Goal: Transaction & Acquisition: Subscribe to service/newsletter

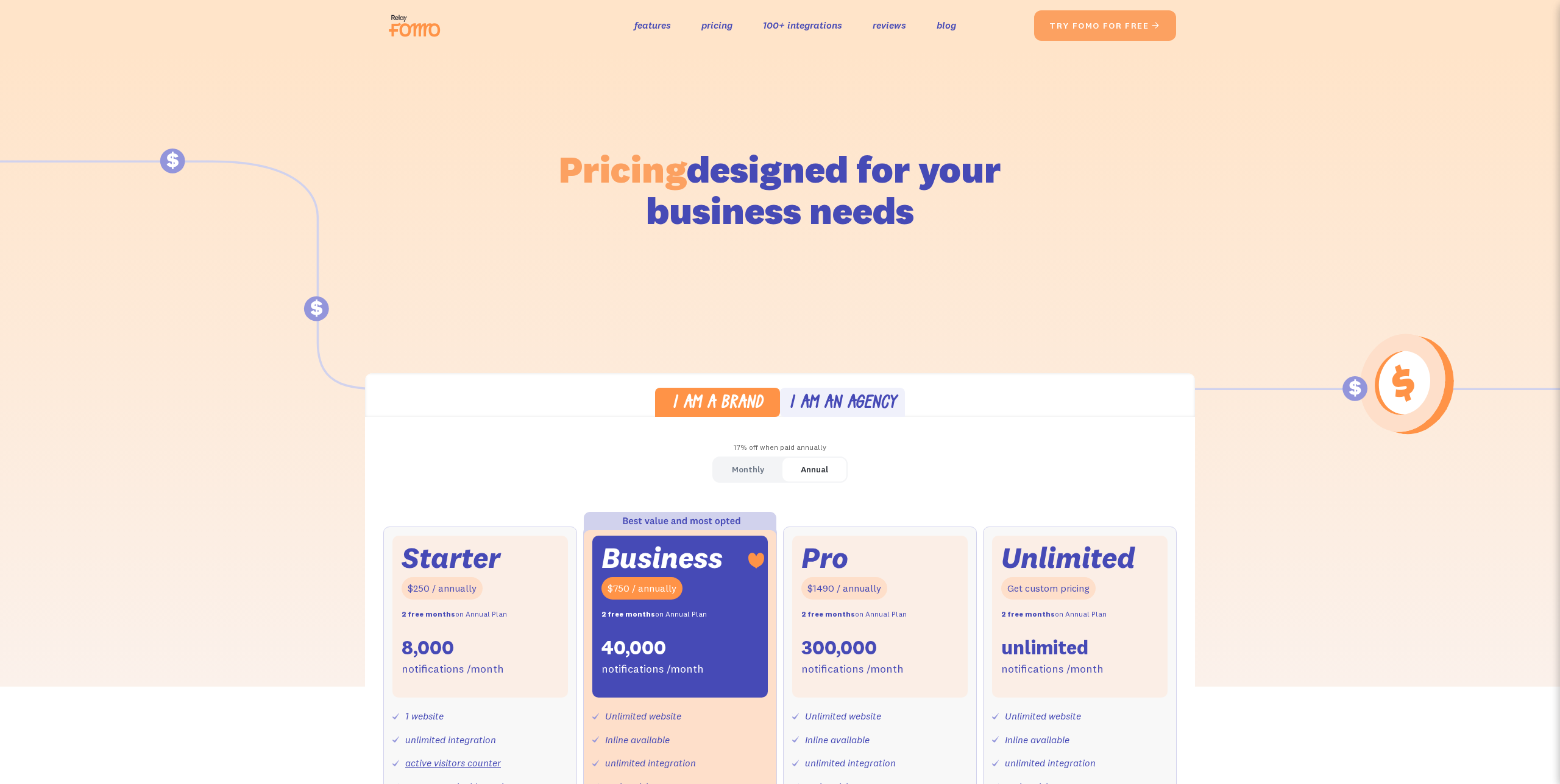
click at [399, 30] on img at bounding box center [418, 25] width 68 height 39
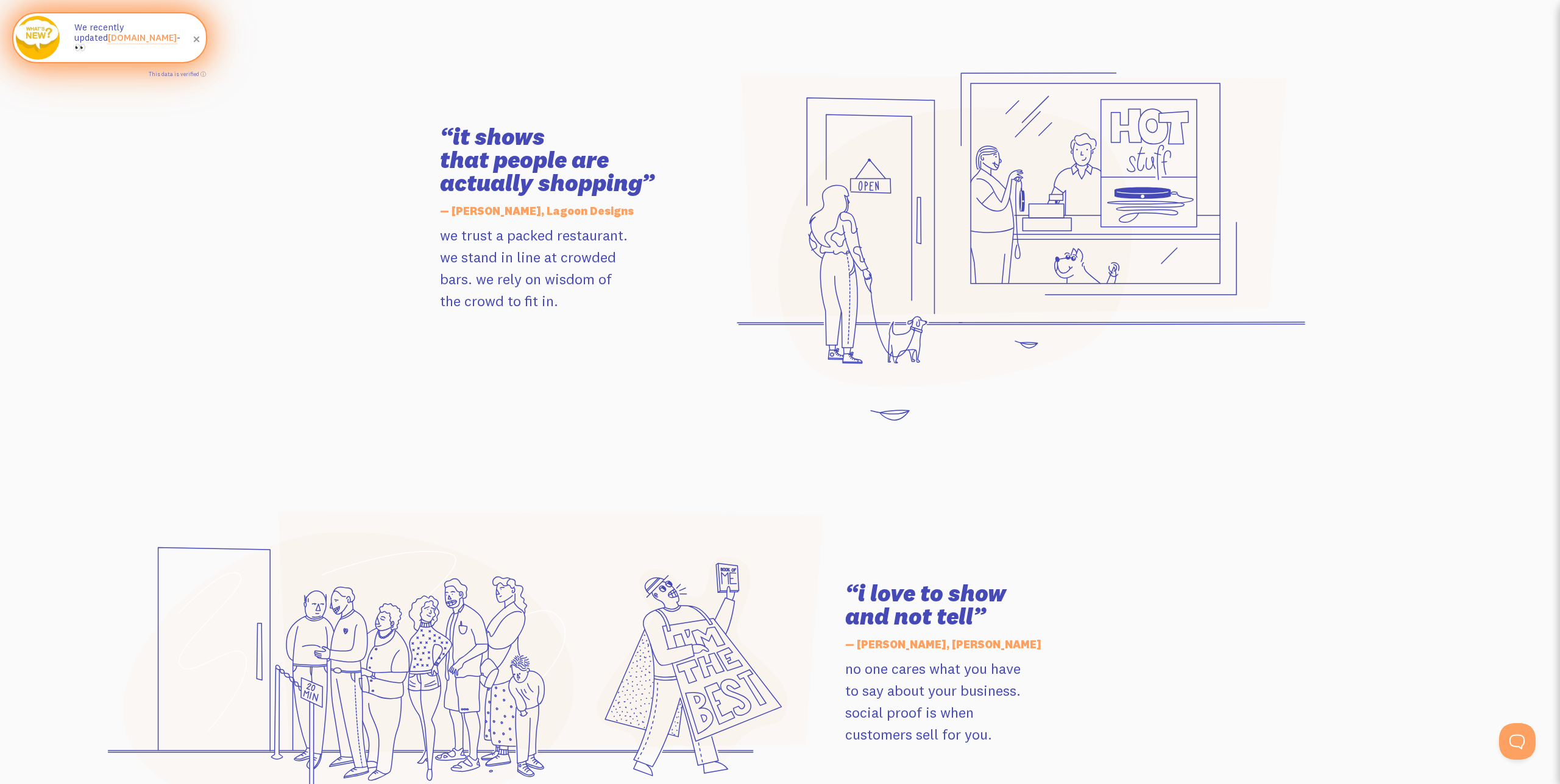
click at [193, 41] on span at bounding box center [196, 40] width 21 height 21
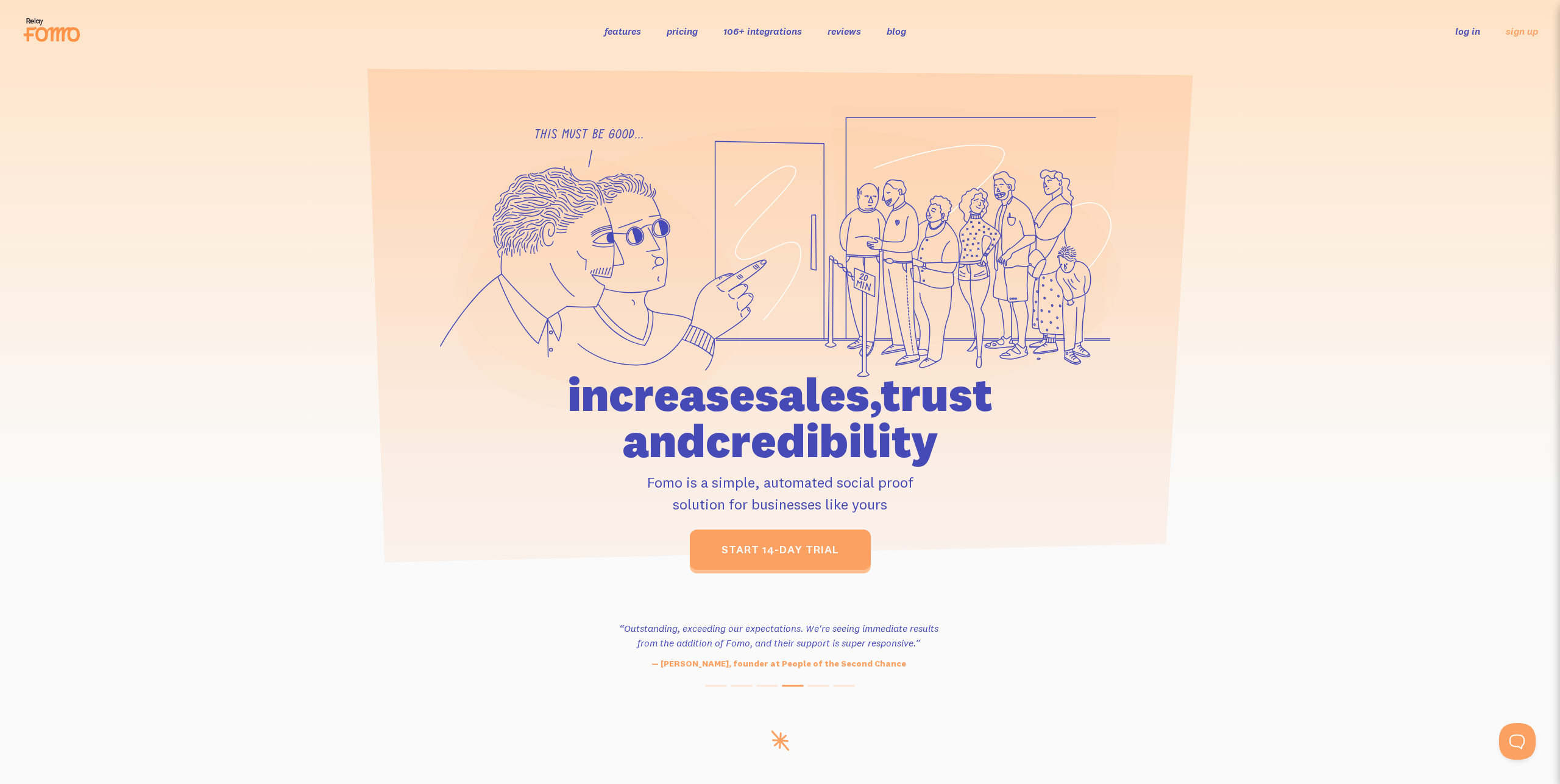
click at [690, 30] on link "pricing" at bounding box center [682, 31] width 31 height 13
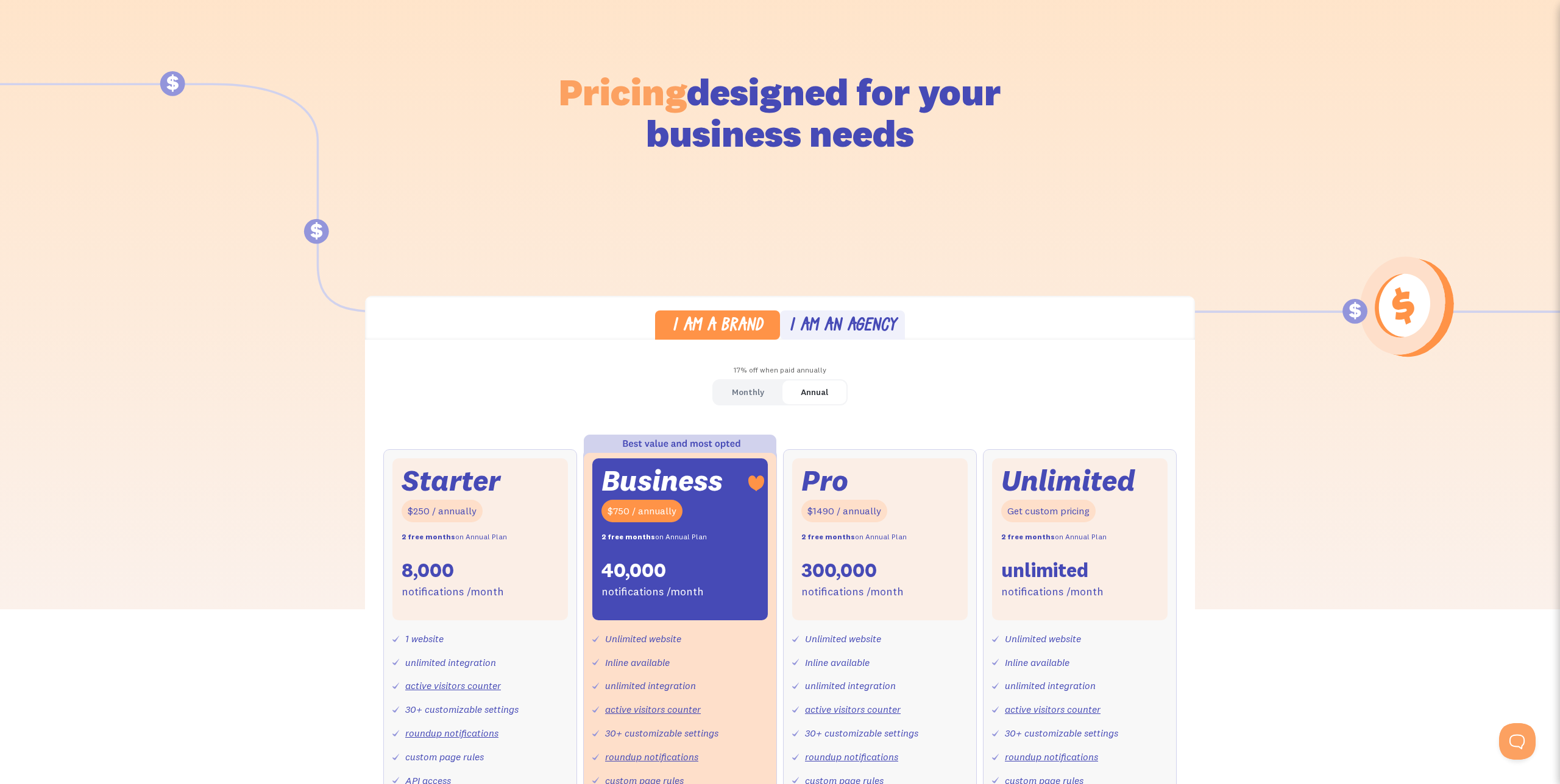
scroll to position [226, 0]
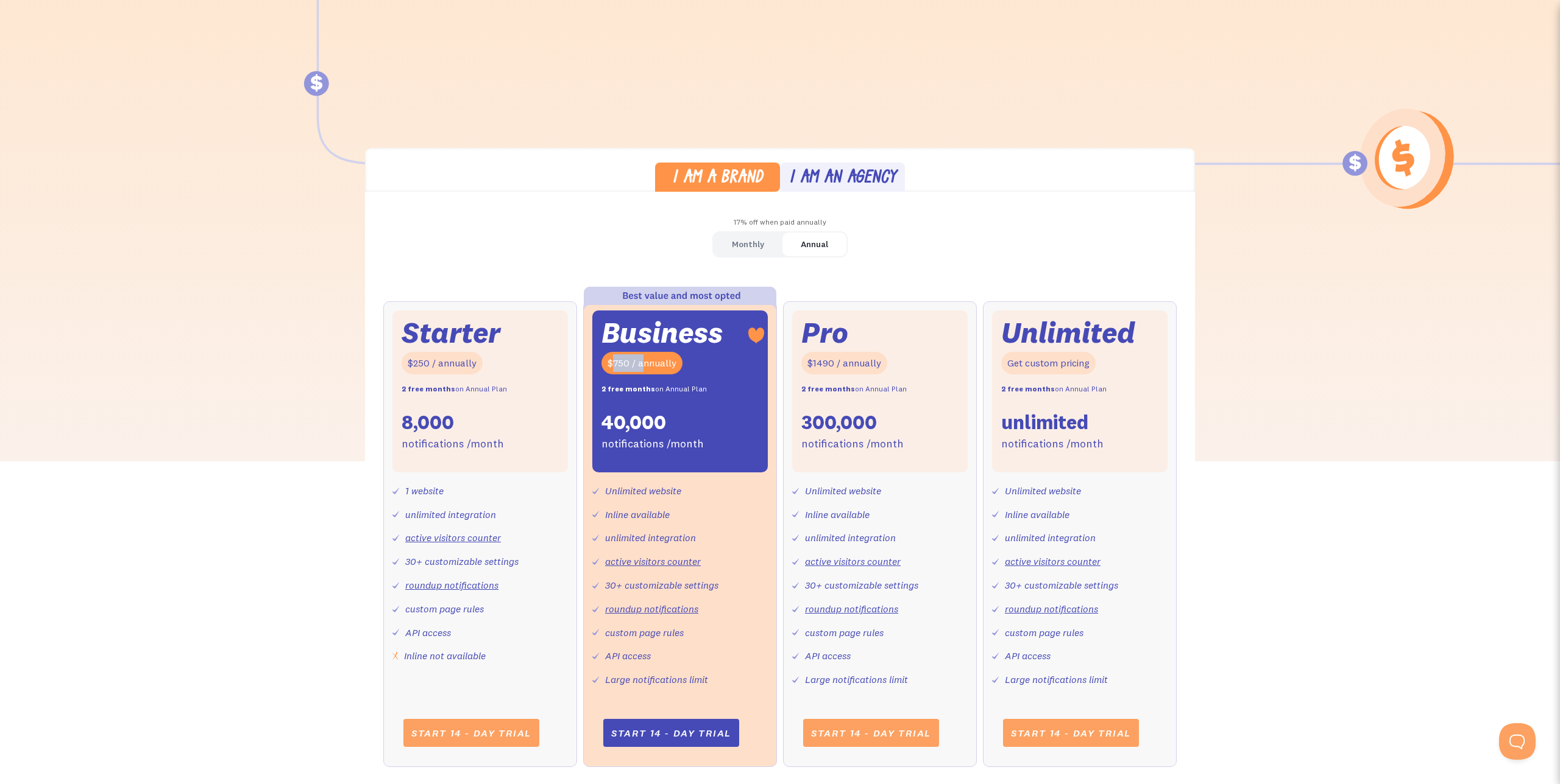
drag, startPoint x: 611, startPoint y: 364, endPoint x: 641, endPoint y: 364, distance: 30.0
click at [641, 364] on div "$750 / annually" at bounding box center [641, 362] width 81 height 22
click at [663, 365] on div "$750 / annually" at bounding box center [641, 362] width 81 height 22
drag, startPoint x: 603, startPoint y: 426, endPoint x: 658, endPoint y: 427, distance: 55.0
click at [658, 427] on div "40,000" at bounding box center [633, 423] width 65 height 25
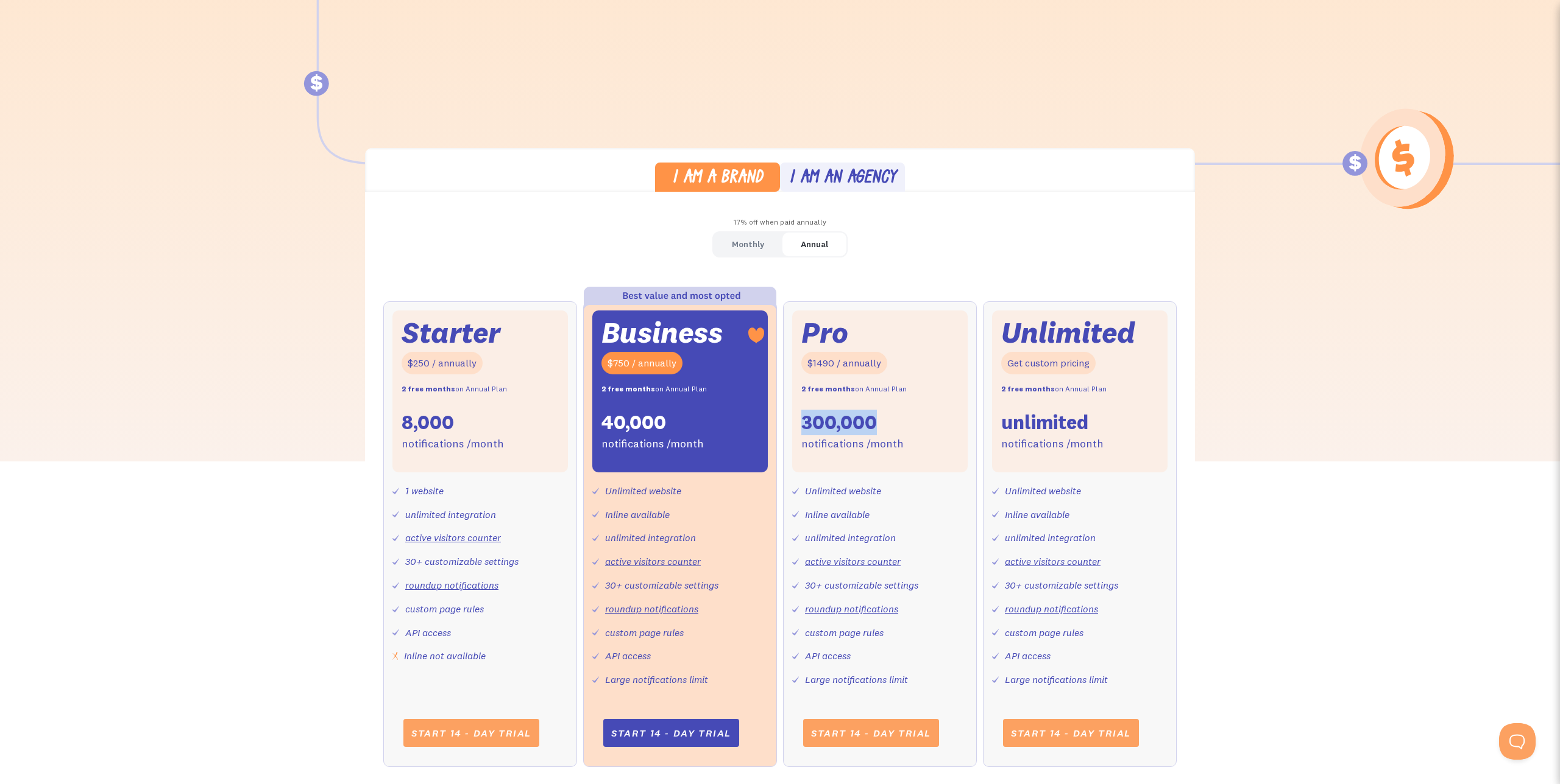
drag, startPoint x: 864, startPoint y: 422, endPoint x: 881, endPoint y: 422, distance: 17.0
click at [880, 422] on div "Pro $1490 / annually 2 free months on Annual Plan 300,000 notifications /month" at bounding box center [879, 391] width 175 height 162
drag, startPoint x: 807, startPoint y: 367, endPoint x: 825, endPoint y: 370, distance: 18.2
click at [825, 369] on div "$1490 / annually" at bounding box center [843, 362] width 85 height 22
